Goal: Information Seeking & Learning: Learn about a topic

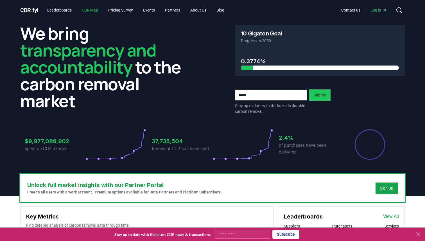
click at [94, 10] on link "CDR Map" at bounding box center [89, 10] width 25 height 10
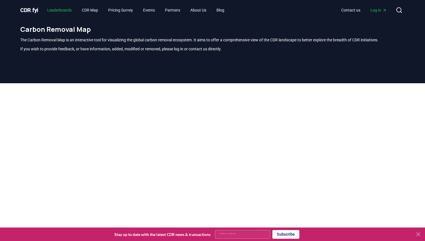
click at [68, 14] on link "Leaderboards" at bounding box center [59, 10] width 33 height 10
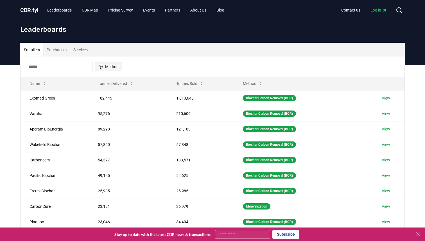
click at [112, 63] on button "Method" at bounding box center [109, 66] width 28 height 9
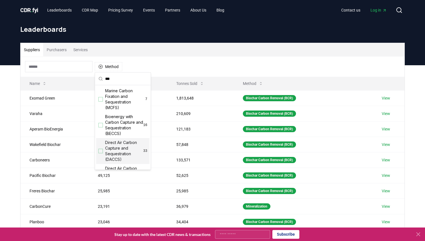
type input "***"
click at [119, 149] on span "Direct Air Carbon Capture and Sequestration (DACCS)" at bounding box center [124, 151] width 38 height 23
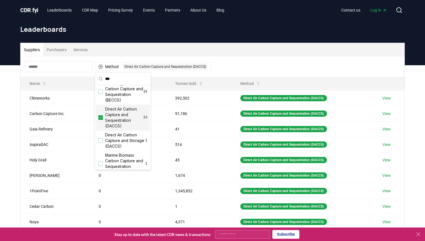
scroll to position [41, 0]
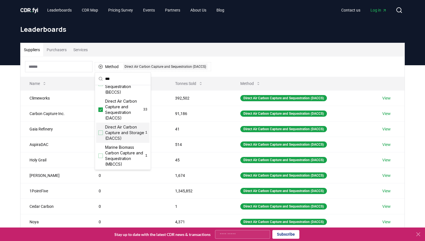
click at [125, 131] on span "Direct Air Carbon Capture and Storage (DACCS)" at bounding box center [125, 132] width 40 height 17
click at [215, 45] on div "Suppliers Purchasers Services" at bounding box center [213, 50] width 384 height 14
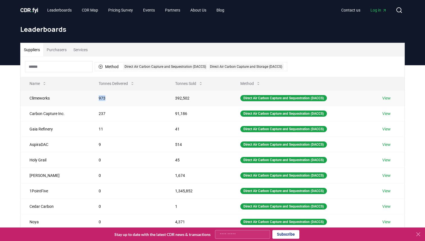
drag, startPoint x: 96, startPoint y: 97, endPoint x: 112, endPoint y: 97, distance: 15.8
click at [112, 97] on td "973" at bounding box center [128, 97] width 77 height 15
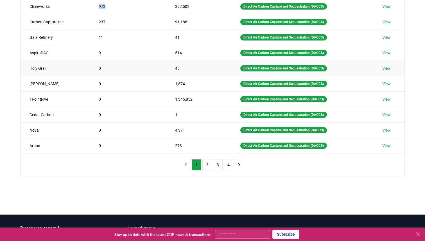
scroll to position [64, 0]
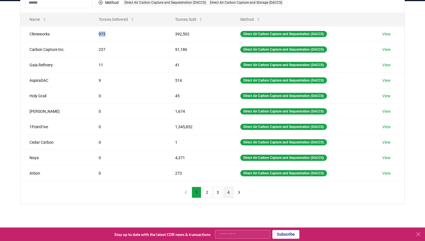
click at [230, 192] on button "4" at bounding box center [229, 192] width 10 height 11
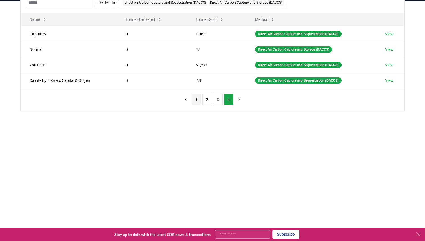
click at [195, 101] on button "1" at bounding box center [197, 99] width 10 height 11
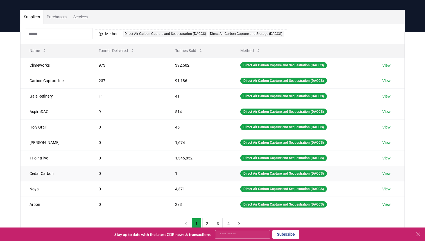
scroll to position [34, 0]
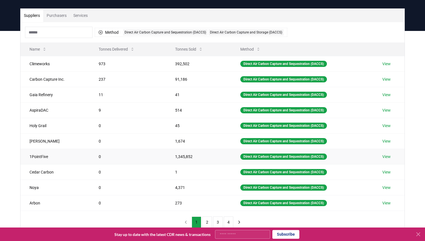
drag, startPoint x: 164, startPoint y: 160, endPoint x: 205, endPoint y: 160, distance: 41.1
click at [204, 160] on td "1,345,852" at bounding box center [198, 156] width 65 height 15
drag, startPoint x: 199, startPoint y: 158, endPoint x: 157, endPoint y: 158, distance: 42.2
click at [157, 158] on tr "1PointFive 0 1,345,852 Direct Air Carbon Capture and Sequestration (DACCS) View" at bounding box center [213, 156] width 384 height 15
drag, startPoint x: 95, startPoint y: 190, endPoint x: 186, endPoint y: 190, distance: 91.1
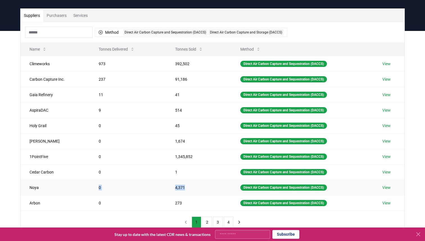
click at [186, 190] on tr "Noya 0 4,371 Direct Air Carbon Capture and Sequestration (DACCS) View" at bounding box center [213, 187] width 384 height 15
click at [196, 187] on td "4,371" at bounding box center [198, 187] width 65 height 15
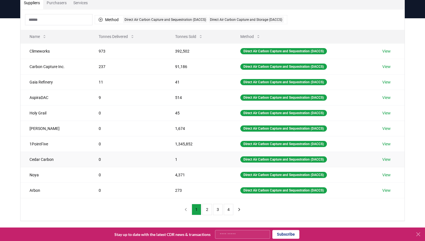
scroll to position [49, 0]
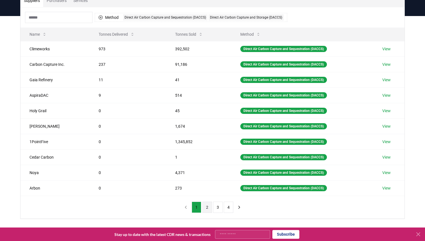
click at [206, 206] on button "2" at bounding box center [208, 207] width 10 height 11
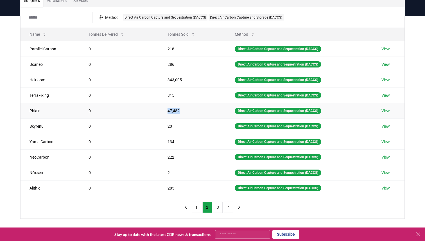
drag, startPoint x: 165, startPoint y: 109, endPoint x: 194, endPoint y: 109, distance: 29.3
click at [194, 109] on td "47,482" at bounding box center [192, 110] width 67 height 15
drag, startPoint x: 161, startPoint y: 80, endPoint x: 206, endPoint y: 80, distance: 44.2
click at [206, 80] on td "343,005" at bounding box center [192, 79] width 67 height 15
drag, startPoint x: 81, startPoint y: 82, endPoint x: 116, endPoint y: 82, distance: 34.9
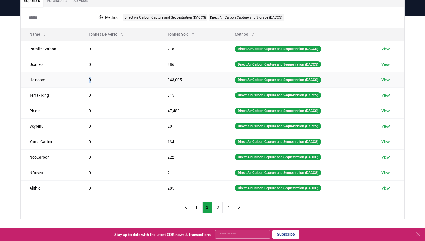
click at [116, 82] on td "0" at bounding box center [119, 79] width 79 height 15
click at [117, 81] on td "0" at bounding box center [119, 79] width 79 height 15
drag, startPoint x: 163, startPoint y: 157, endPoint x: 186, endPoint y: 156, distance: 22.5
click at [186, 156] on td "222" at bounding box center [192, 156] width 67 height 15
click at [389, 156] on link "View" at bounding box center [386, 157] width 8 height 6
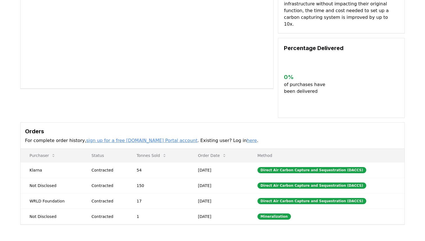
scroll to position [78, 0]
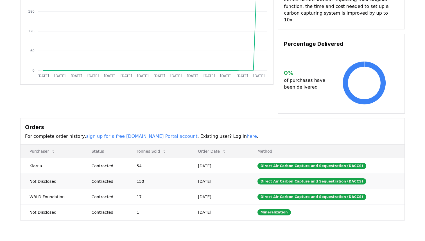
drag, startPoint x: 137, startPoint y: 170, endPoint x: 162, endPoint y: 170, distance: 25.6
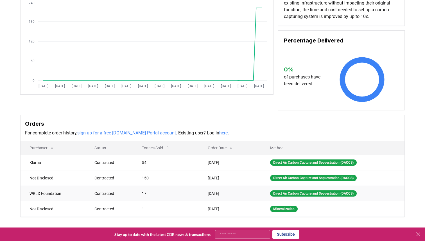
scroll to position [67, 0]
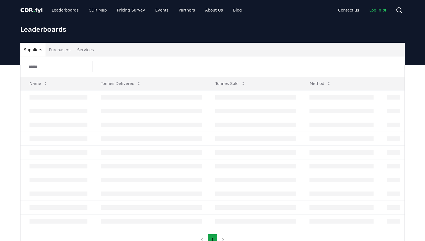
scroll to position [49, 0]
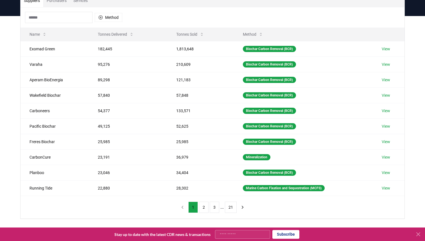
click at [182, 209] on nav "1 2 3 ... 21" at bounding box center [213, 207] width 70 height 11
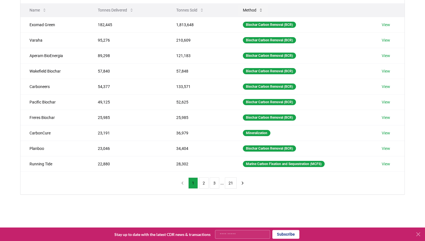
scroll to position [57, 0]
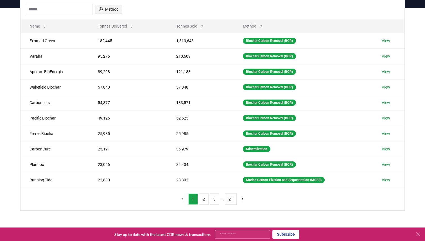
click at [106, 12] on button "Method" at bounding box center [109, 9] width 28 height 9
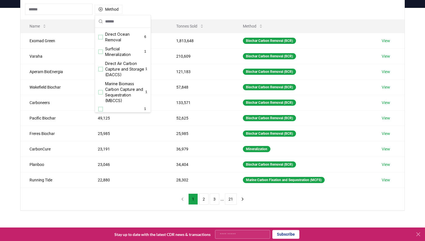
scroll to position [176, 0]
click at [124, 66] on span "Direct Air Carbon Capture and Storage (DACCS)" at bounding box center [125, 67] width 40 height 17
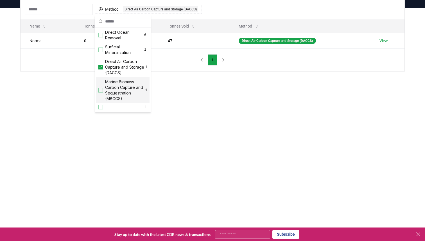
click at [204, 126] on main "Suppliers Purchasers Services Method 1 Direct Air Carbon Capture and Storage (D…" at bounding box center [212, 128] width 425 height 241
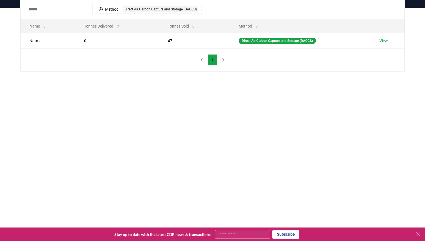
scroll to position [0, 0]
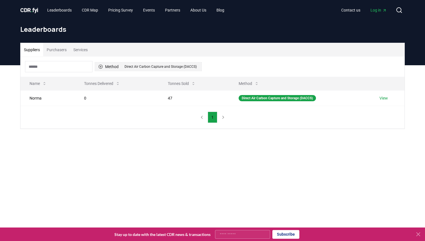
click at [132, 68] on div "Direct Air Carbon Capture and Storage (DACCS)" at bounding box center [160, 67] width 75 height 6
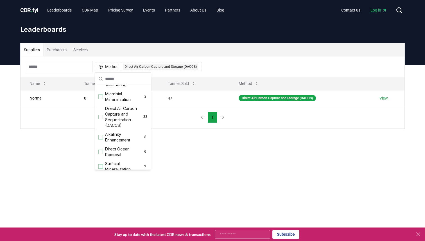
scroll to position [114, 0]
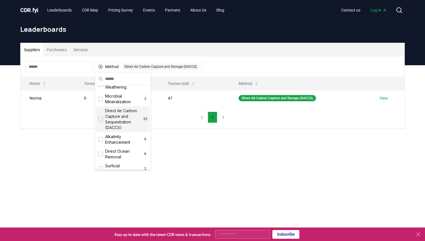
click at [125, 117] on span "Direct Air Carbon Capture and Sequestration (DACCS)" at bounding box center [124, 119] width 38 height 23
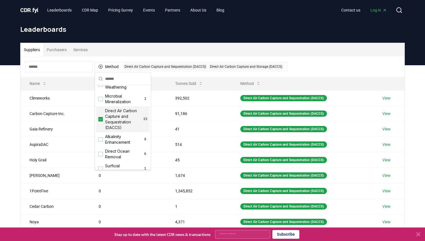
click at [250, 53] on div "Suppliers Purchasers Services" at bounding box center [213, 50] width 384 height 14
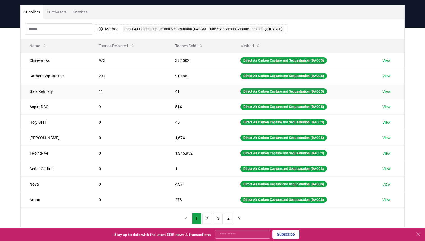
scroll to position [37, 0]
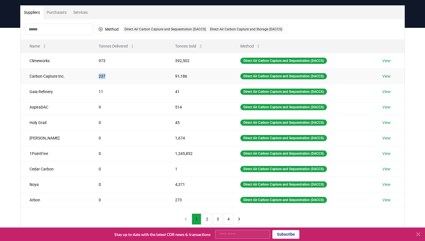
drag, startPoint x: 95, startPoint y: 73, endPoint x: 135, endPoint y: 77, distance: 40.3
click at [135, 77] on td "237" at bounding box center [128, 75] width 77 height 15
drag, startPoint x: 170, startPoint y: 75, endPoint x: 207, endPoint y: 75, distance: 36.9
click at [206, 75] on td "91,186" at bounding box center [198, 75] width 65 height 15
click at [117, 75] on td "237" at bounding box center [128, 75] width 77 height 15
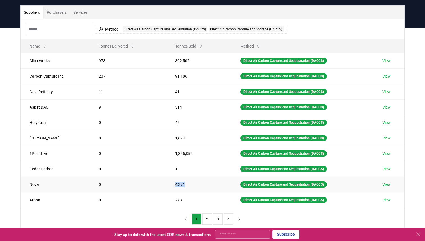
drag, startPoint x: 173, startPoint y: 185, endPoint x: 194, endPoint y: 185, distance: 20.8
click at [193, 185] on td "4,371" at bounding box center [198, 184] width 65 height 15
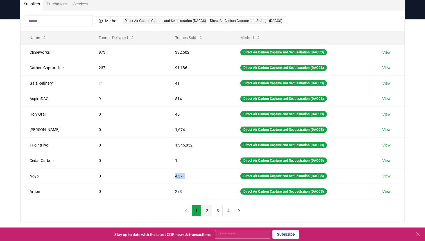
click at [208, 210] on button "2" at bounding box center [208, 210] width 10 height 11
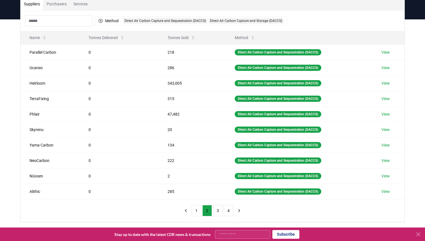
click at [60, 23] on input at bounding box center [59, 20] width 68 height 11
drag, startPoint x: 163, startPoint y: 66, endPoint x: 185, endPoint y: 66, distance: 21.7
click at [185, 66] on td "286" at bounding box center [192, 67] width 67 height 15
drag, startPoint x: 166, startPoint y: 114, endPoint x: 193, endPoint y: 114, distance: 27.0
click at [193, 114] on td "47,482" at bounding box center [192, 113] width 67 height 15
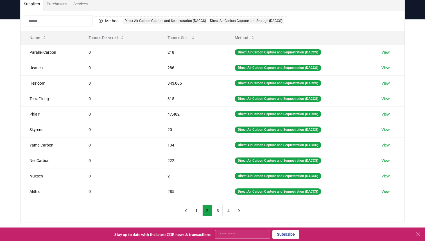
click at [65, 20] on input at bounding box center [59, 20] width 68 height 11
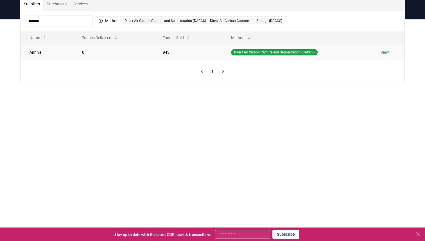
type input "*******"
drag, startPoint x: 157, startPoint y: 53, endPoint x: 179, endPoint y: 53, distance: 22.5
click at [179, 53] on td "943" at bounding box center [188, 51] width 69 height 15
click at [77, 21] on input "*******" at bounding box center [59, 20] width 68 height 11
